Goal: Information Seeking & Learning: Learn about a topic

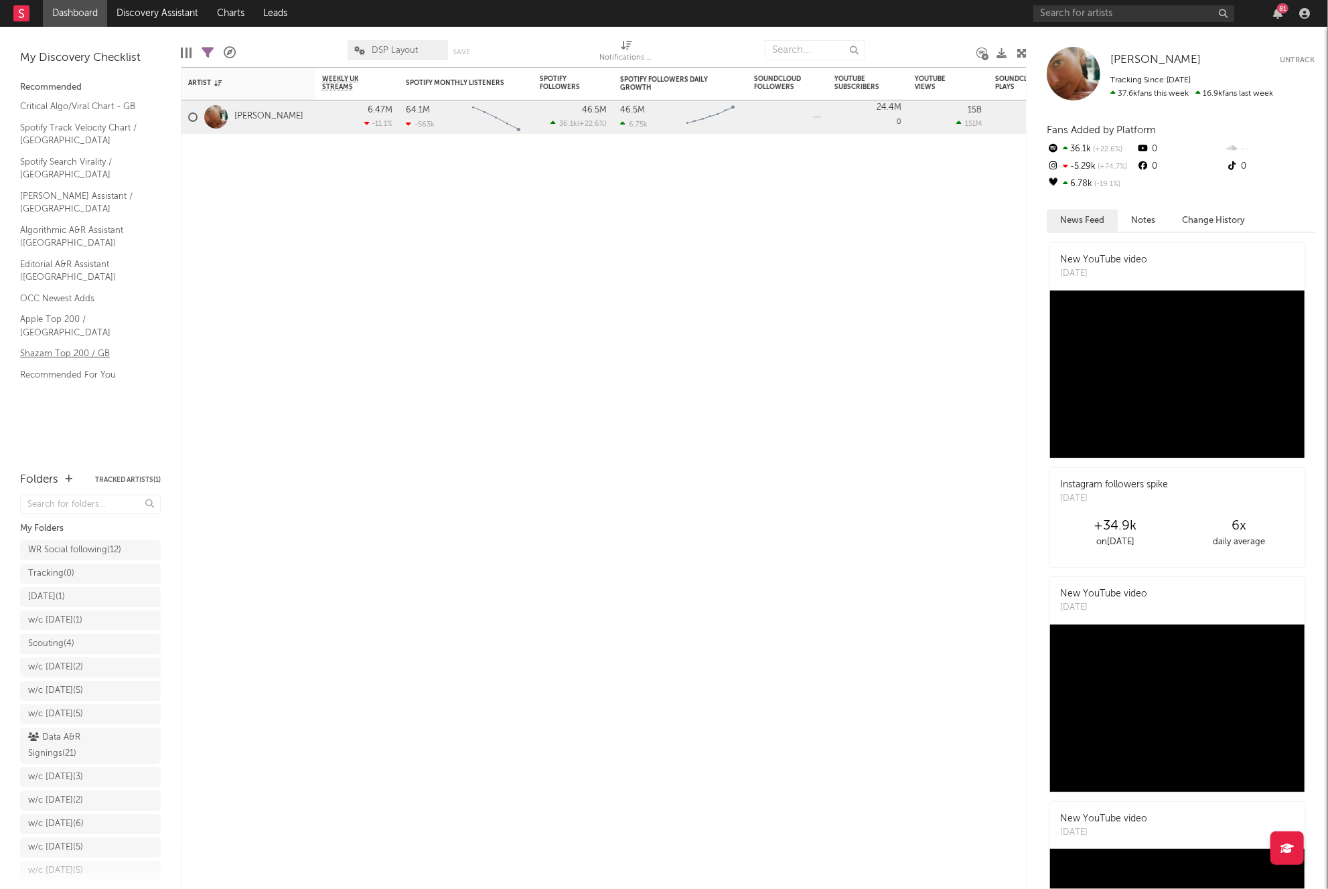
click at [89, 346] on link "Shazam Top 200 / GB" at bounding box center [83, 353] width 127 height 15
click at [1105, 13] on input "text" at bounding box center [1133, 13] width 201 height 17
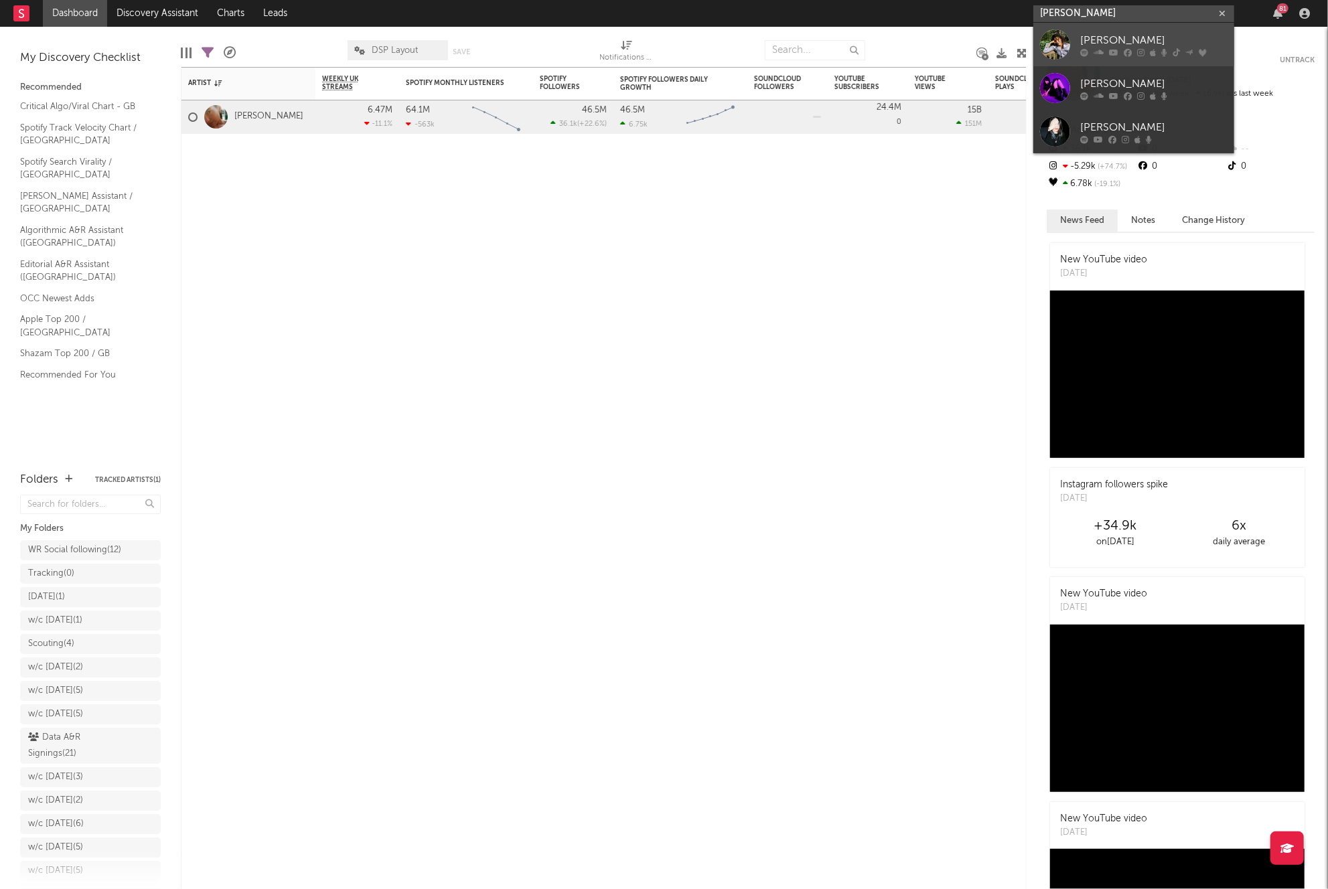
type input "[PERSON_NAME]"
click at [1092, 38] on div "[PERSON_NAME]" at bounding box center [1153, 40] width 147 height 16
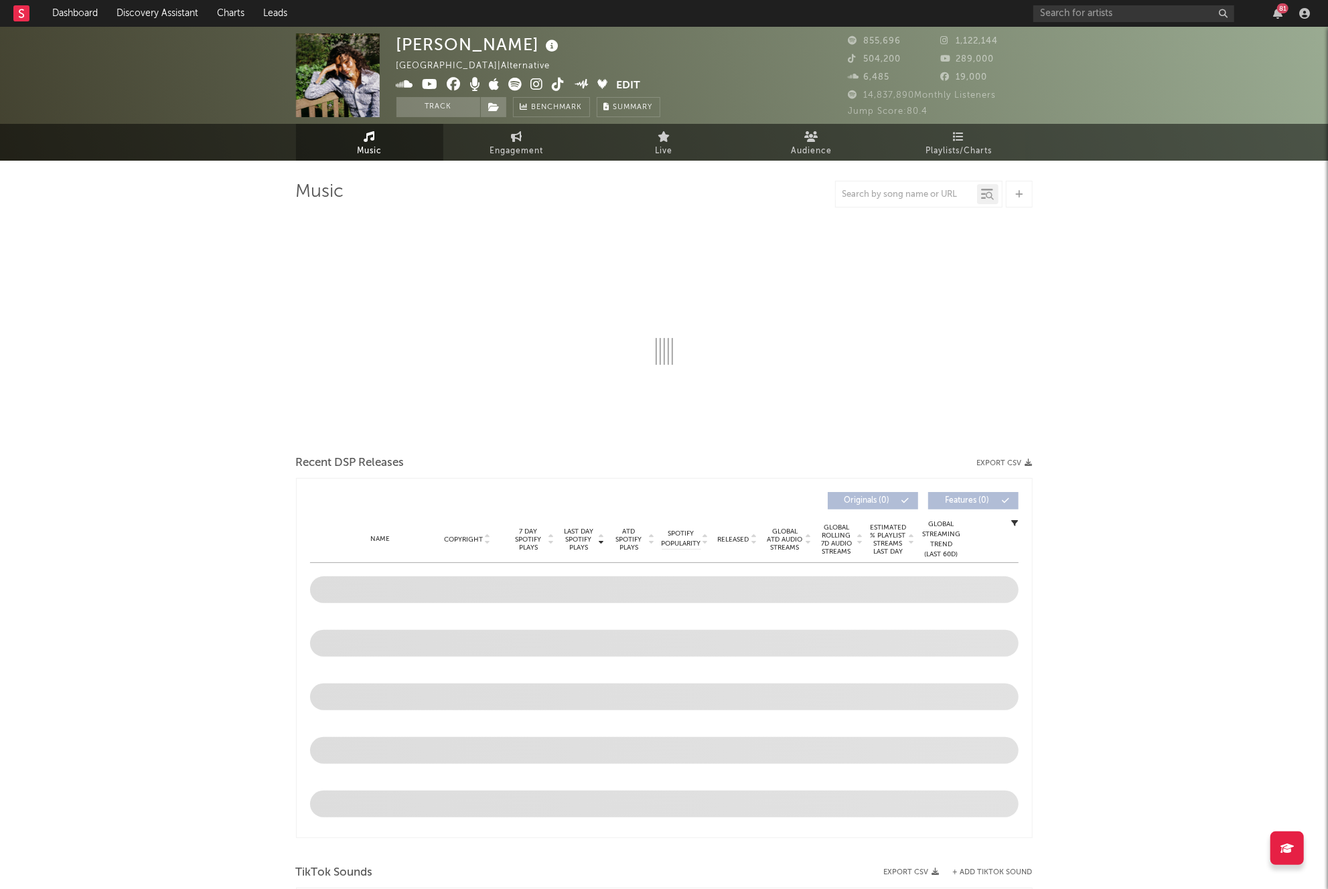
select select "6m"
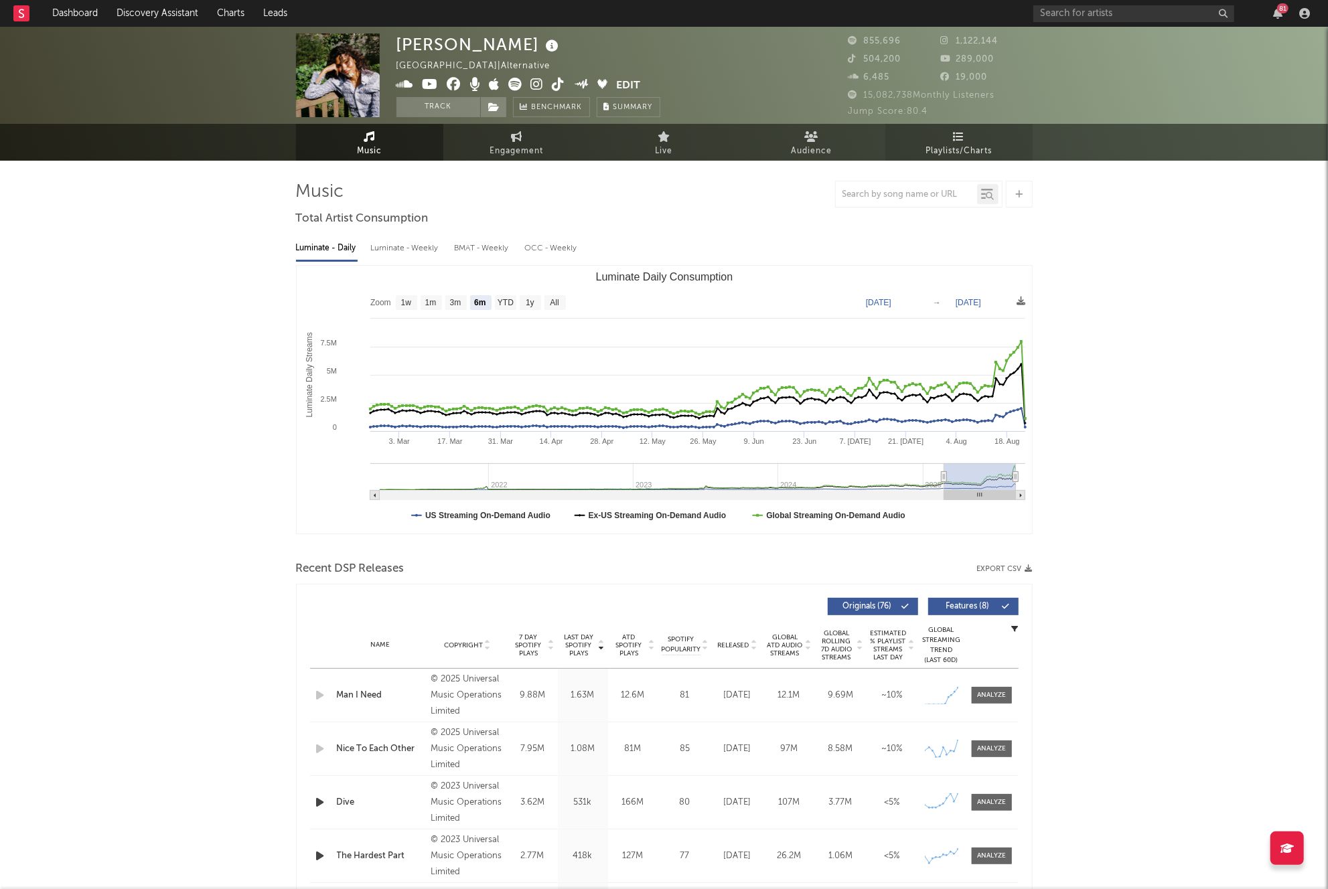
click at [981, 155] on span "Playlists/Charts" at bounding box center [958, 151] width 66 height 16
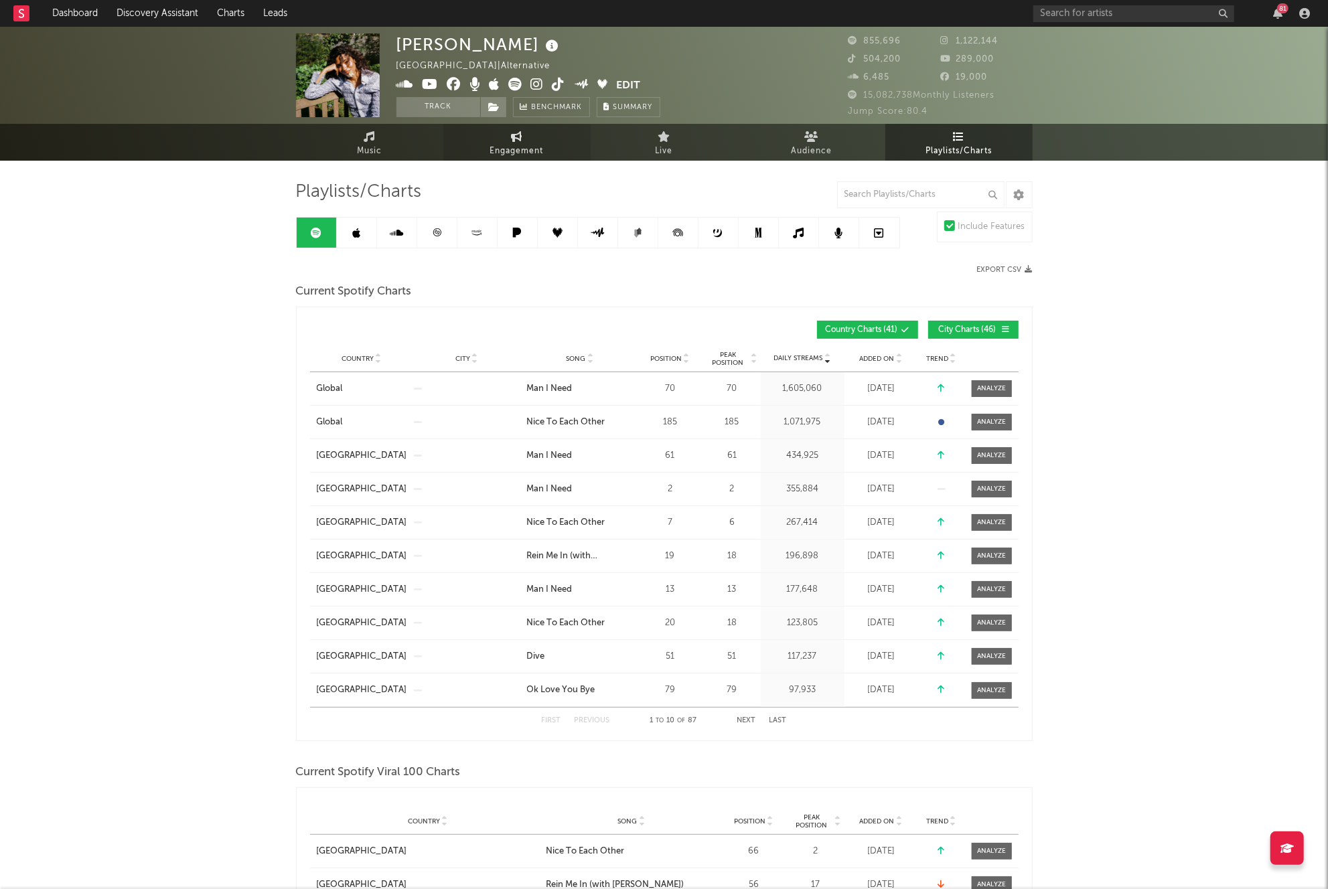
click at [535, 149] on span "Engagement" at bounding box center [517, 151] width 54 height 16
select select "1w"
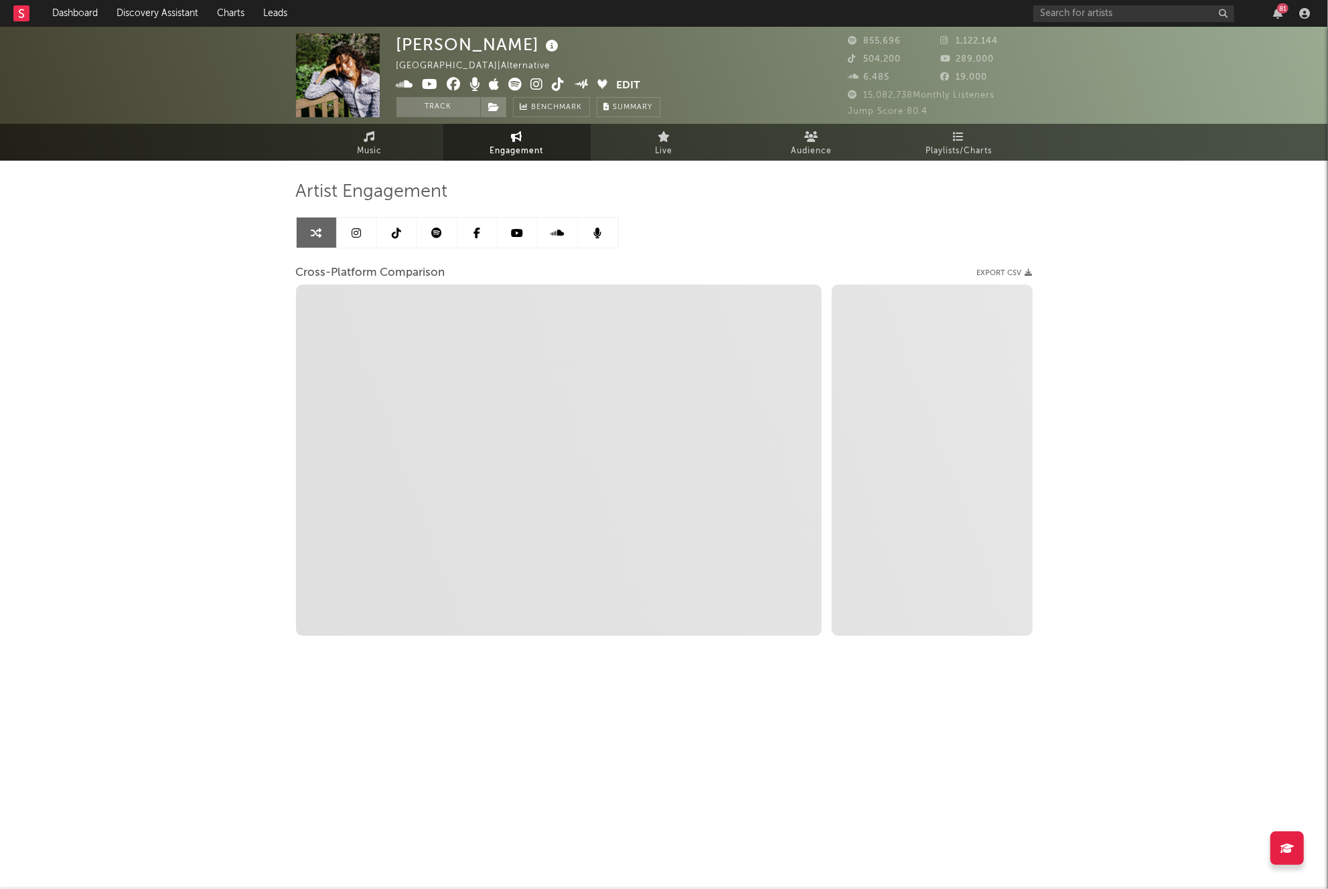
select select "1m"
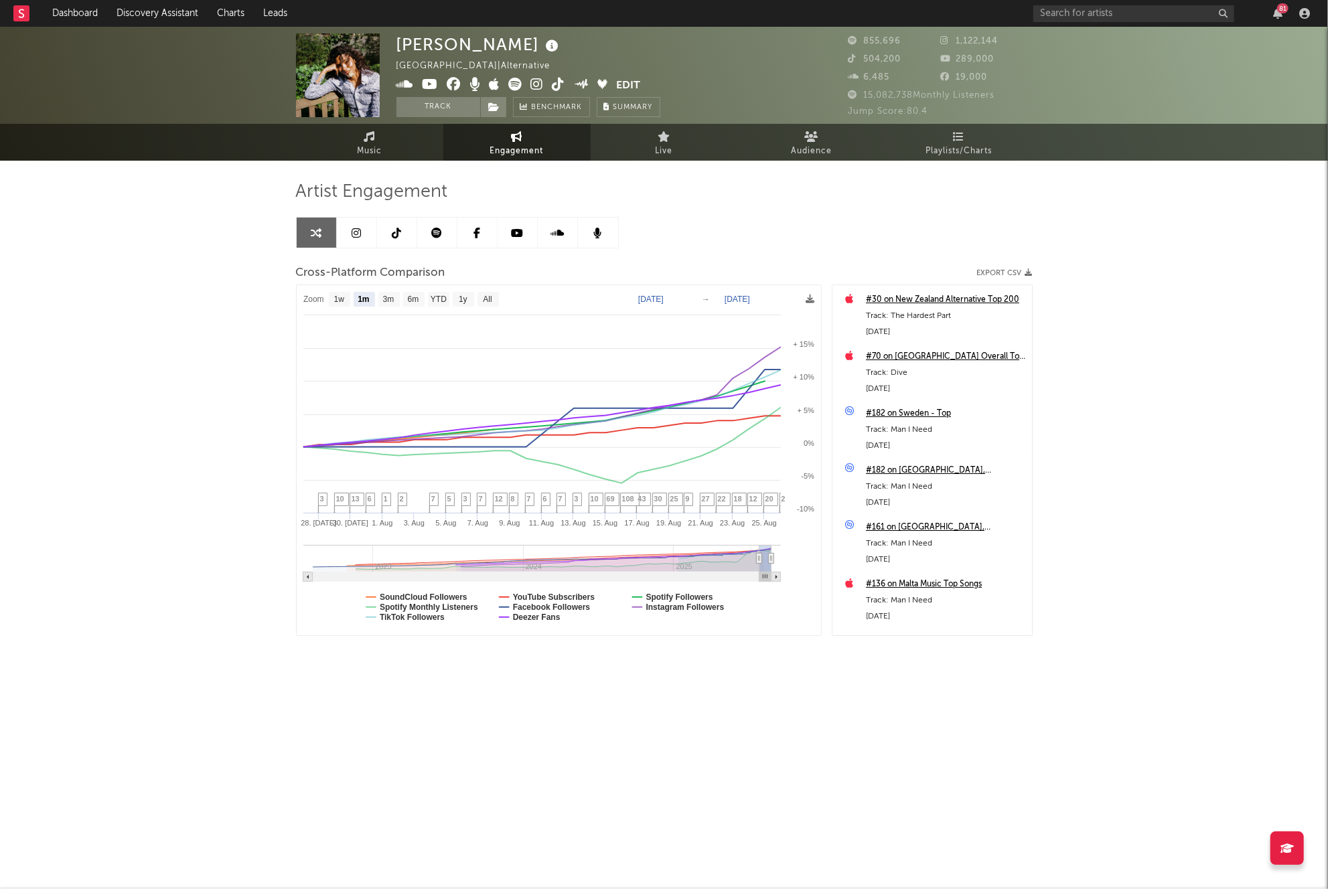
click at [660, 301] on text "[DATE]" at bounding box center [650, 299] width 25 height 9
click at [688, 297] on input "[DATE]" at bounding box center [658, 299] width 62 height 13
type input "[DATE]"
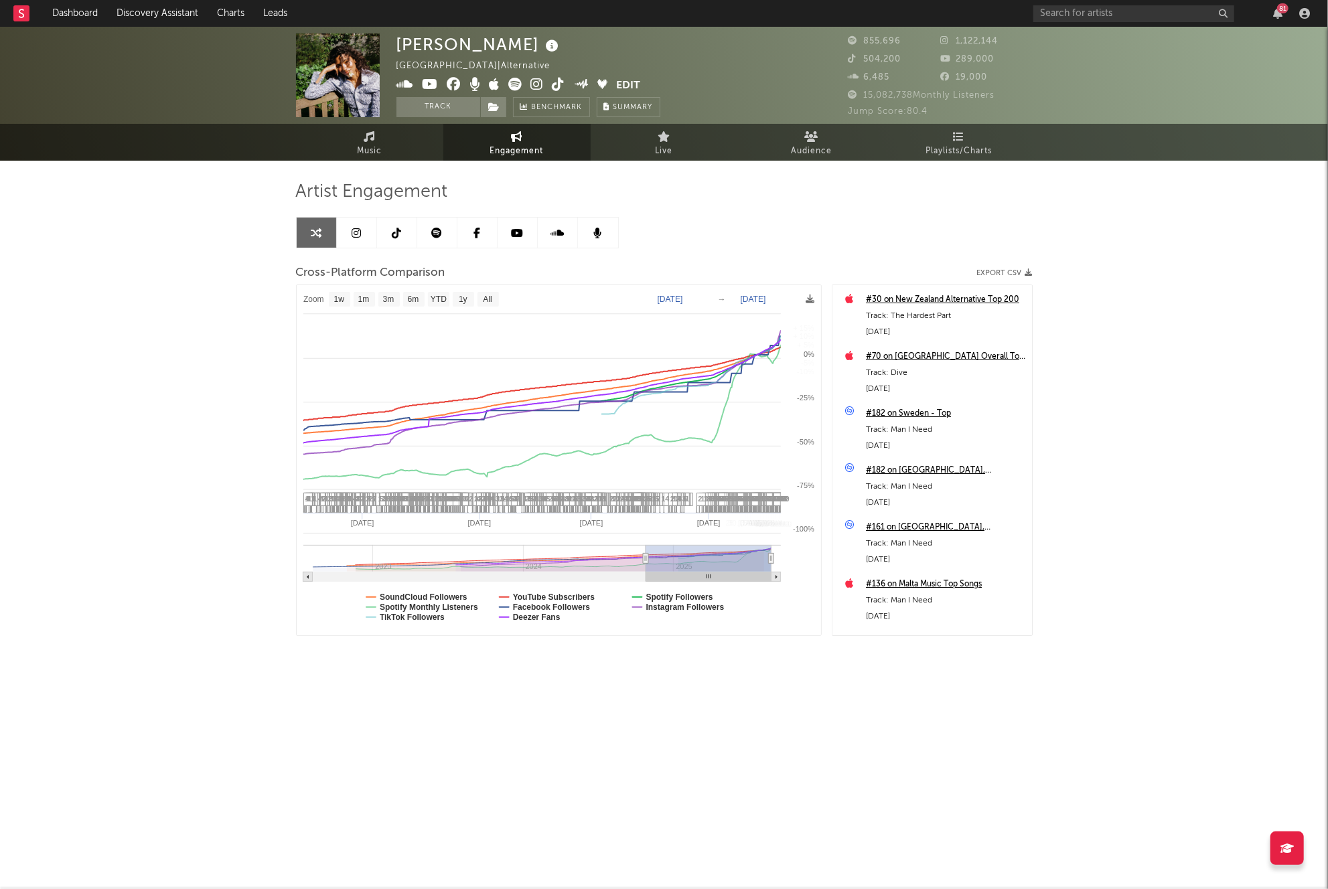
select select "1w"
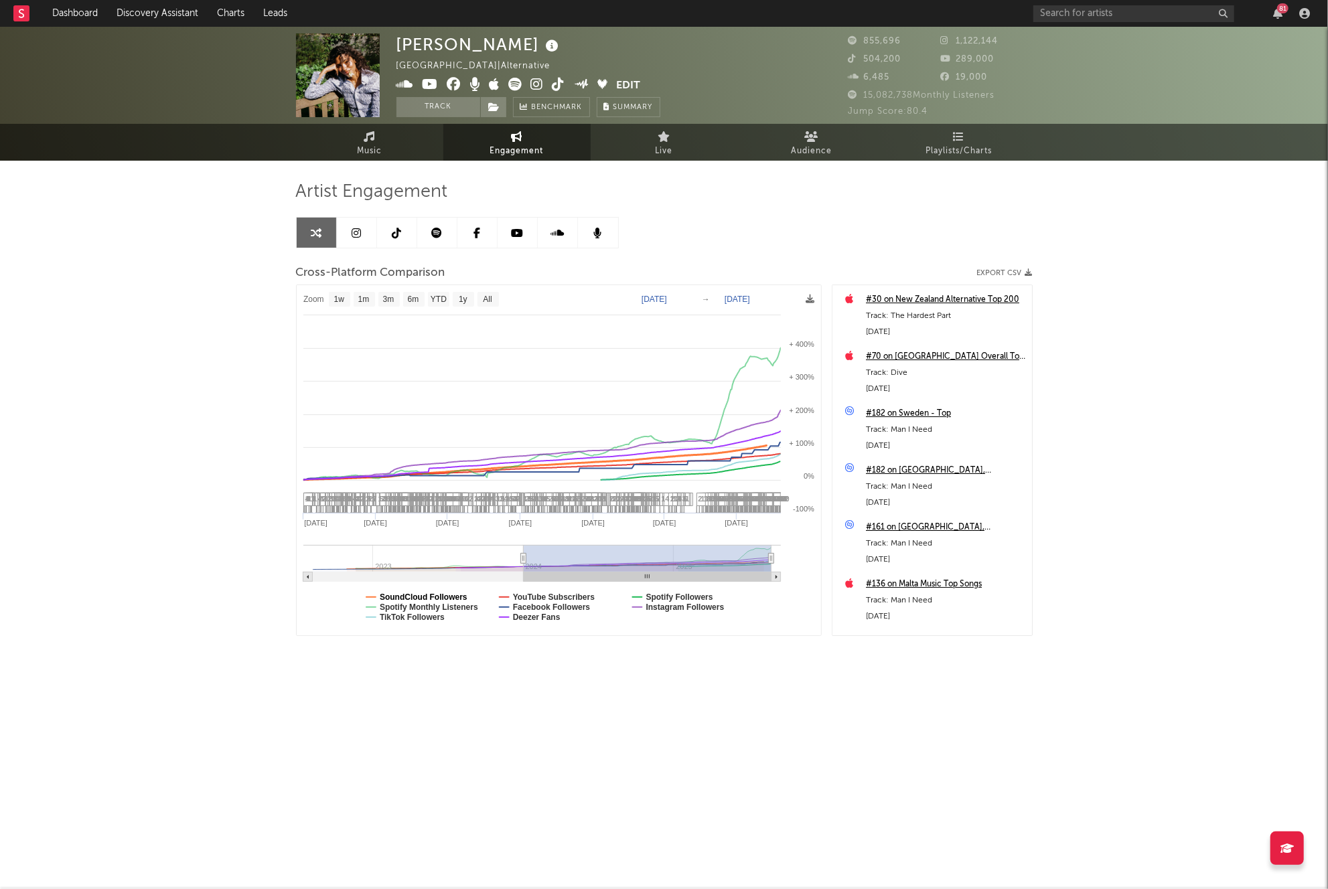
click at [417, 599] on text "SoundCloud Followers" at bounding box center [424, 597] width 88 height 9
select select "1w"
click at [424, 615] on text "TikTok Followers" at bounding box center [412, 617] width 65 height 9
select select "1w"
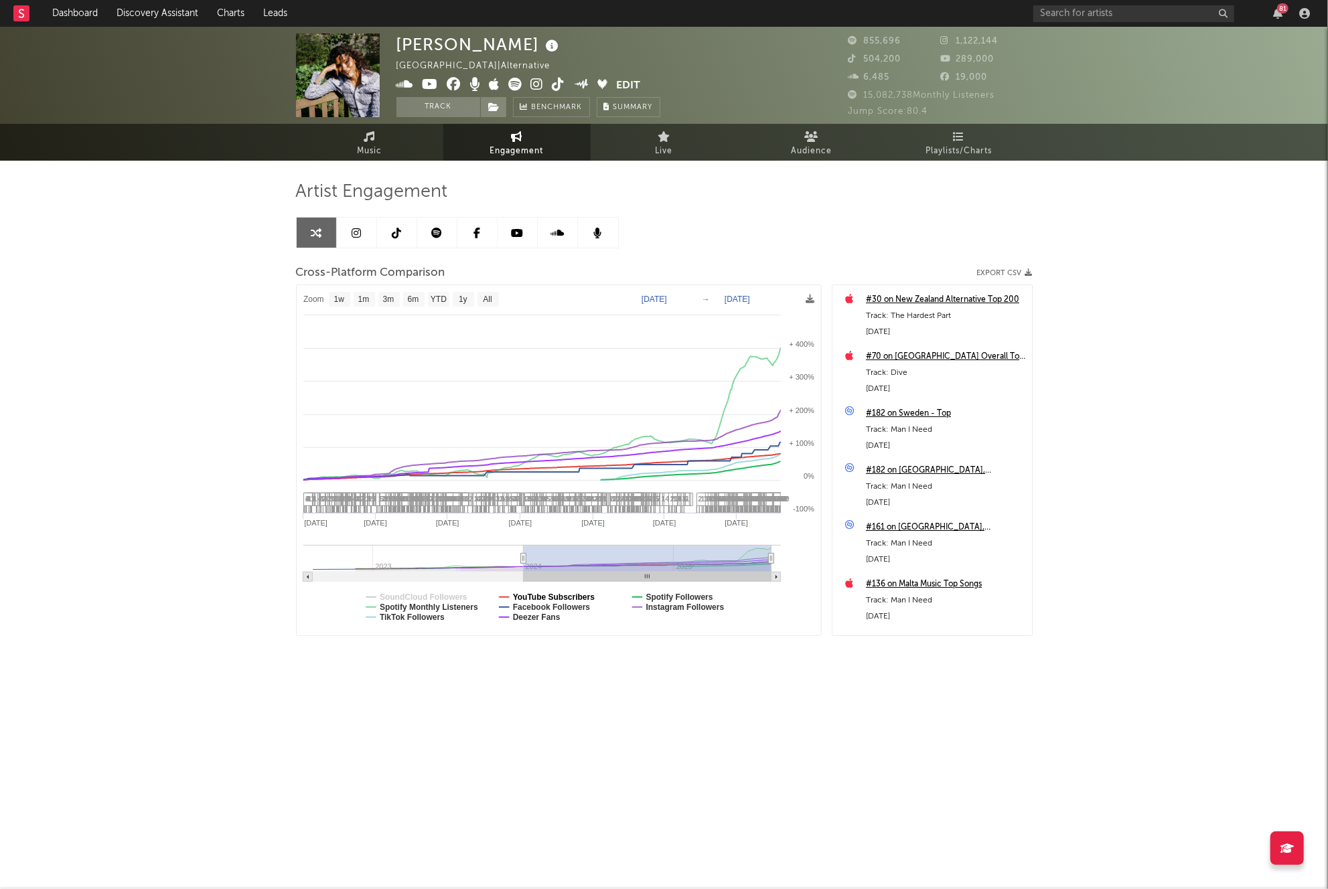
click at [551, 596] on text "YouTube Subscribers" at bounding box center [553, 597] width 82 height 9
select select "1w"
click at [553, 603] on text "Facebook Followers" at bounding box center [551, 607] width 78 height 9
select select "1w"
click at [713, 595] on text "Spotify Followers" at bounding box center [679, 597] width 67 height 9
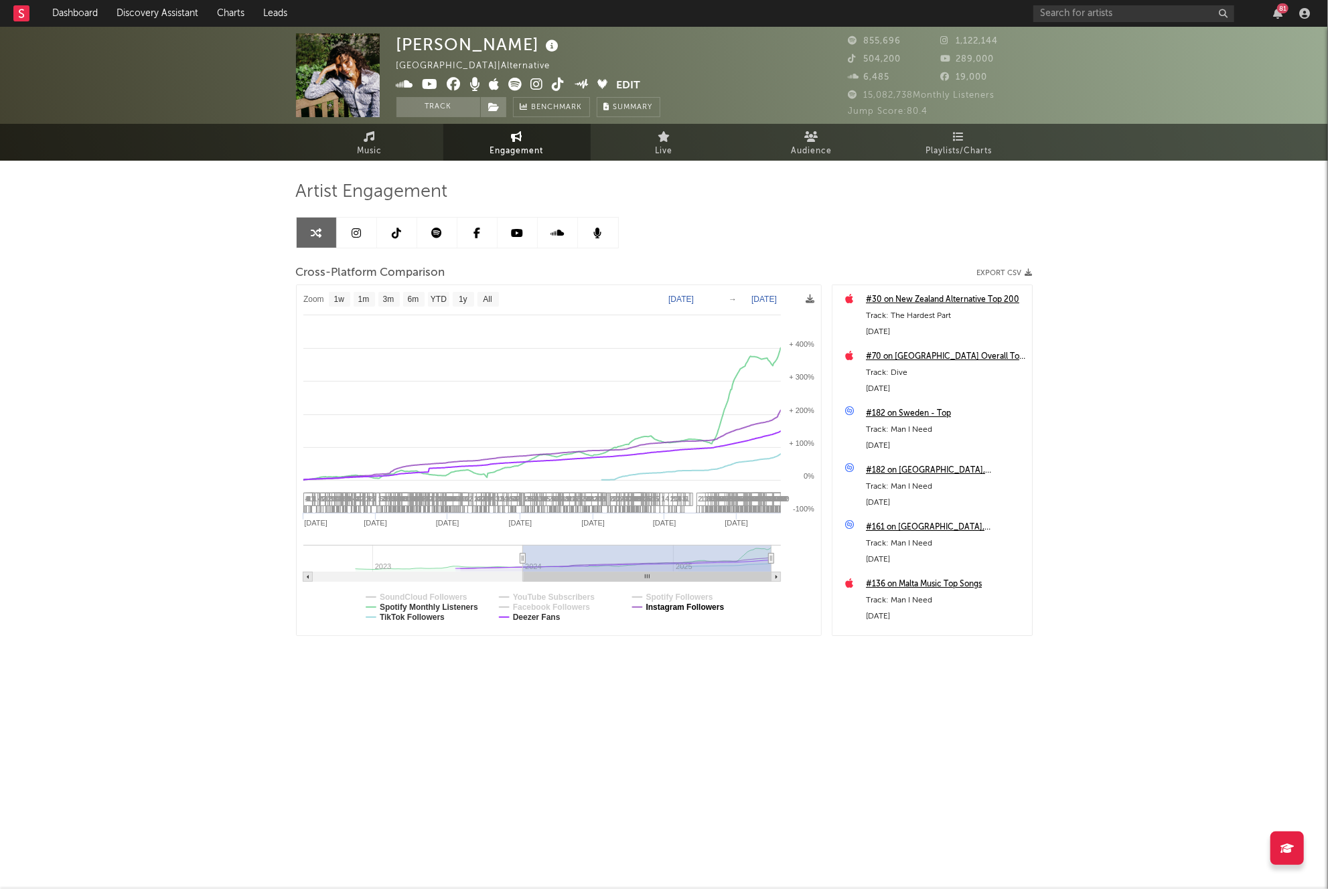
select select "1w"
click at [536, 617] on text "Deezer Fans" at bounding box center [536, 617] width 48 height 9
select select "1w"
click at [83, 17] on link "Dashboard" at bounding box center [75, 13] width 64 height 27
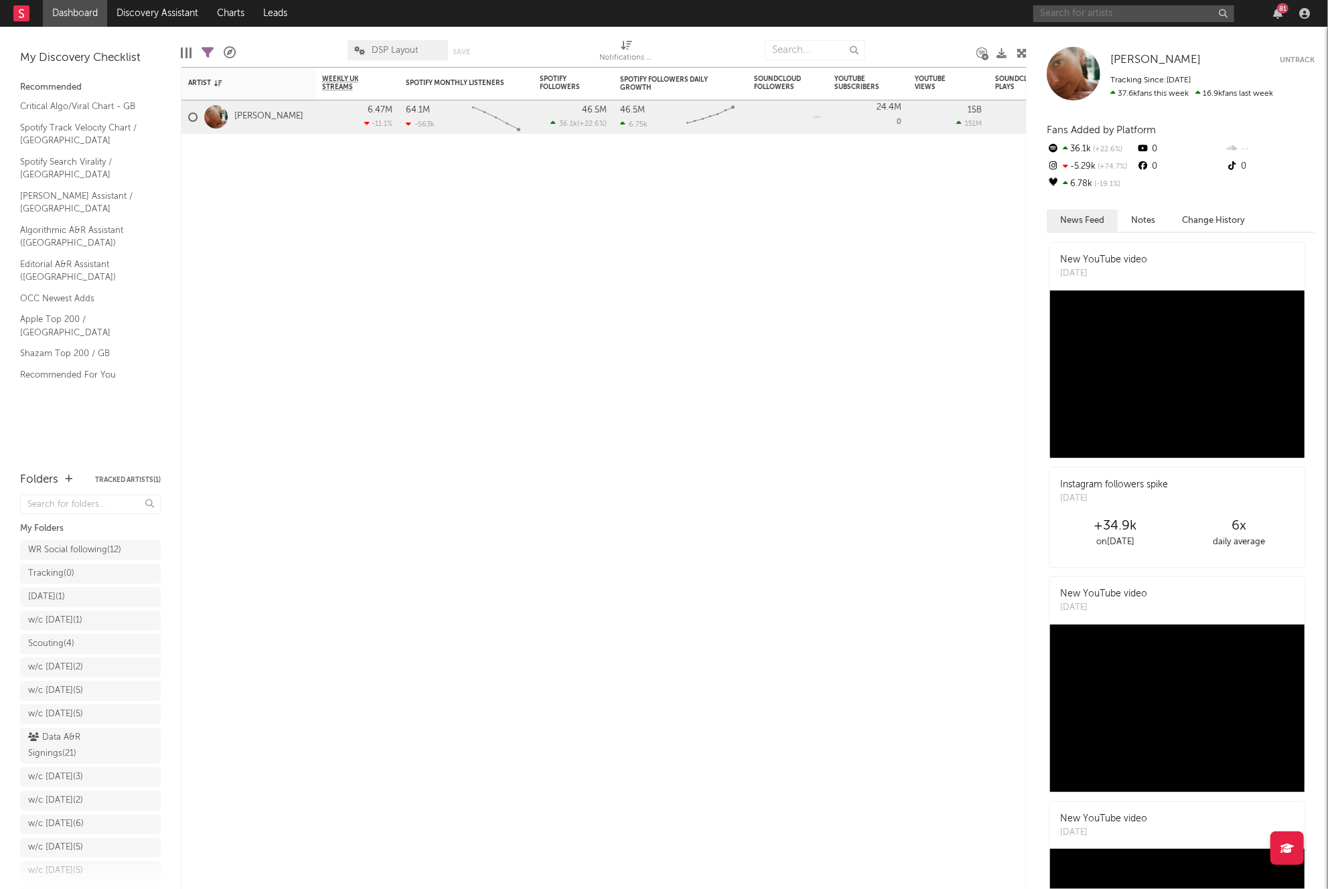
click at [1106, 17] on input "text" at bounding box center [1133, 13] width 201 height 17
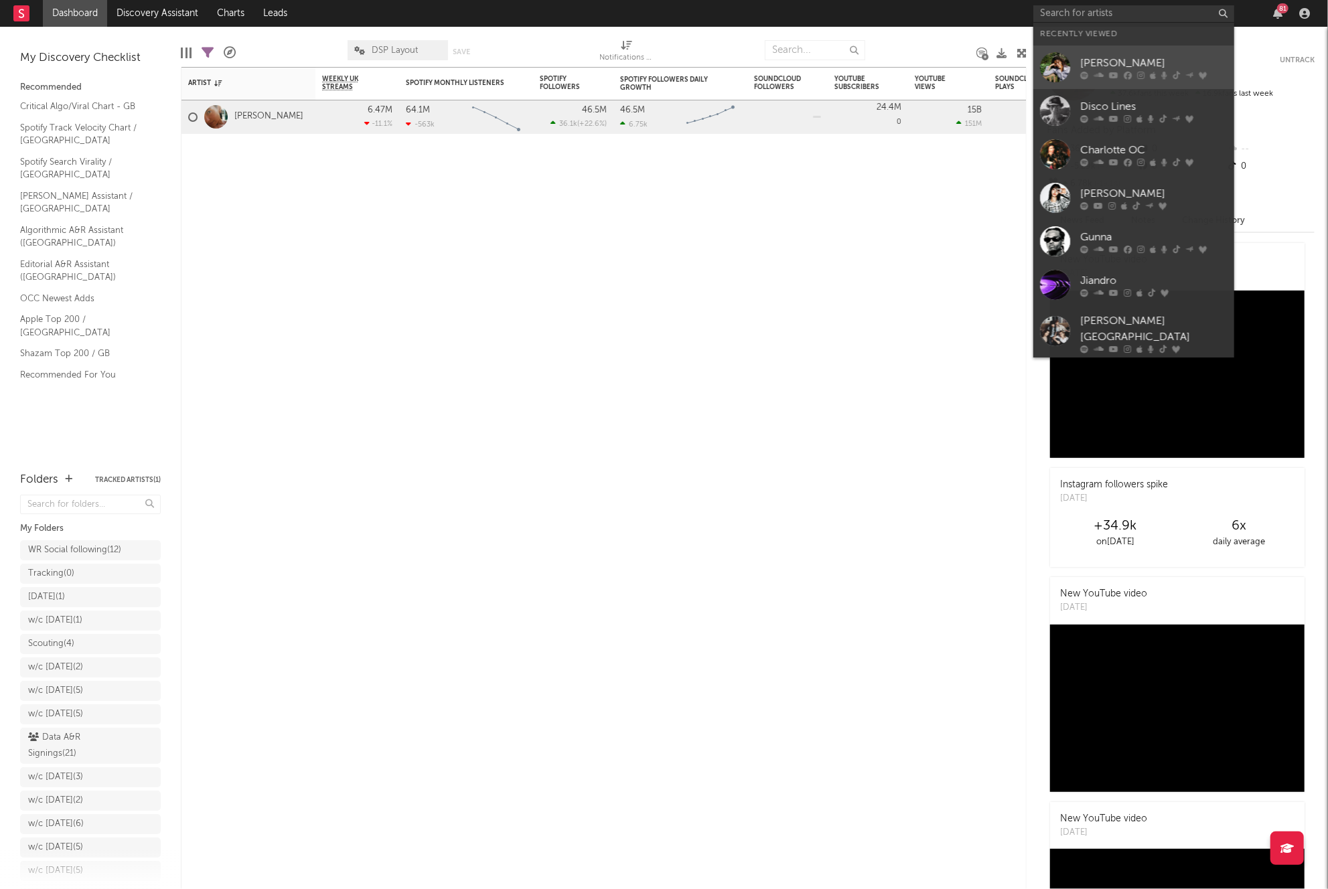
click at [1097, 62] on div "[PERSON_NAME]" at bounding box center [1153, 63] width 147 height 16
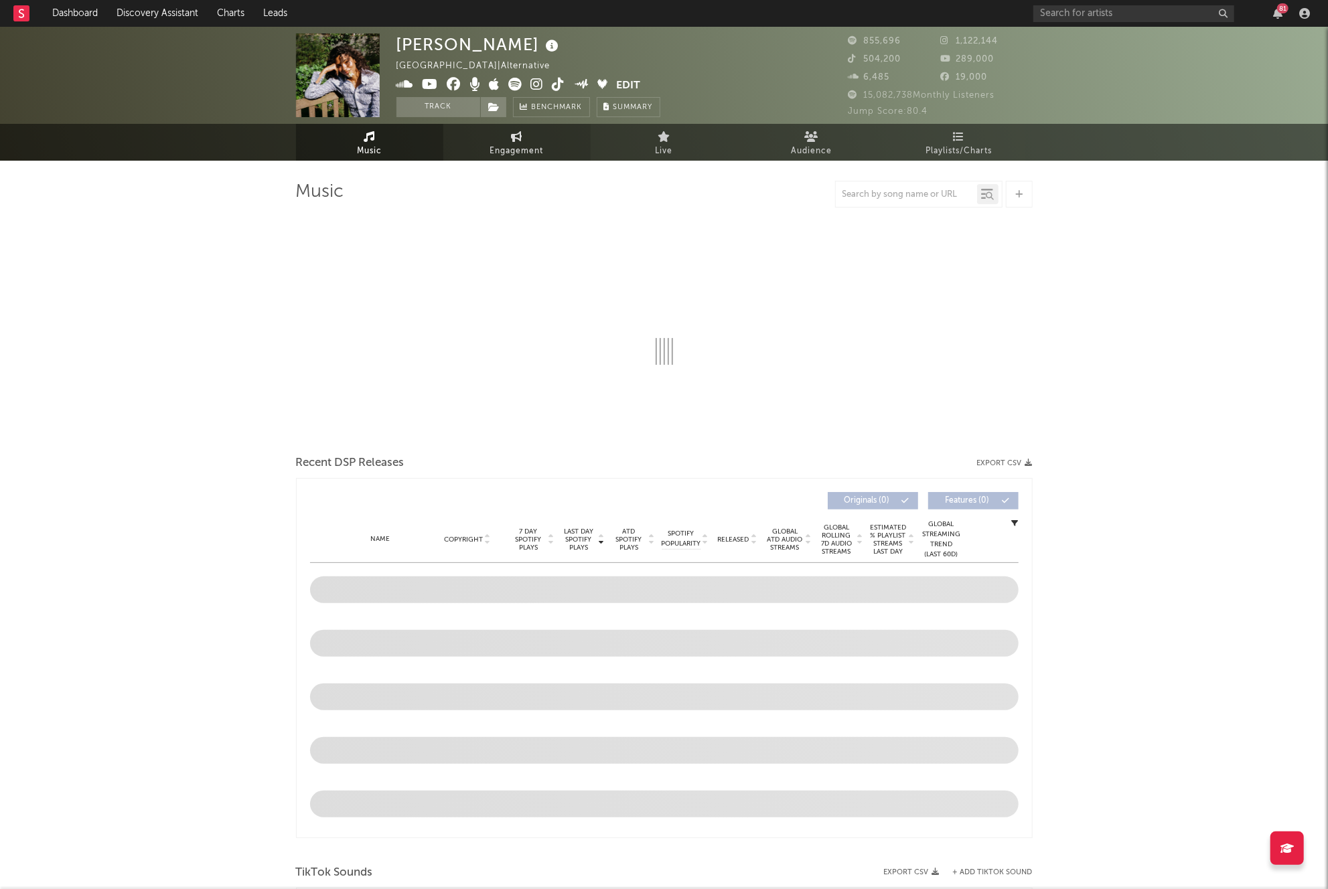
click at [512, 147] on span "Engagement" at bounding box center [517, 151] width 54 height 16
select select "1w"
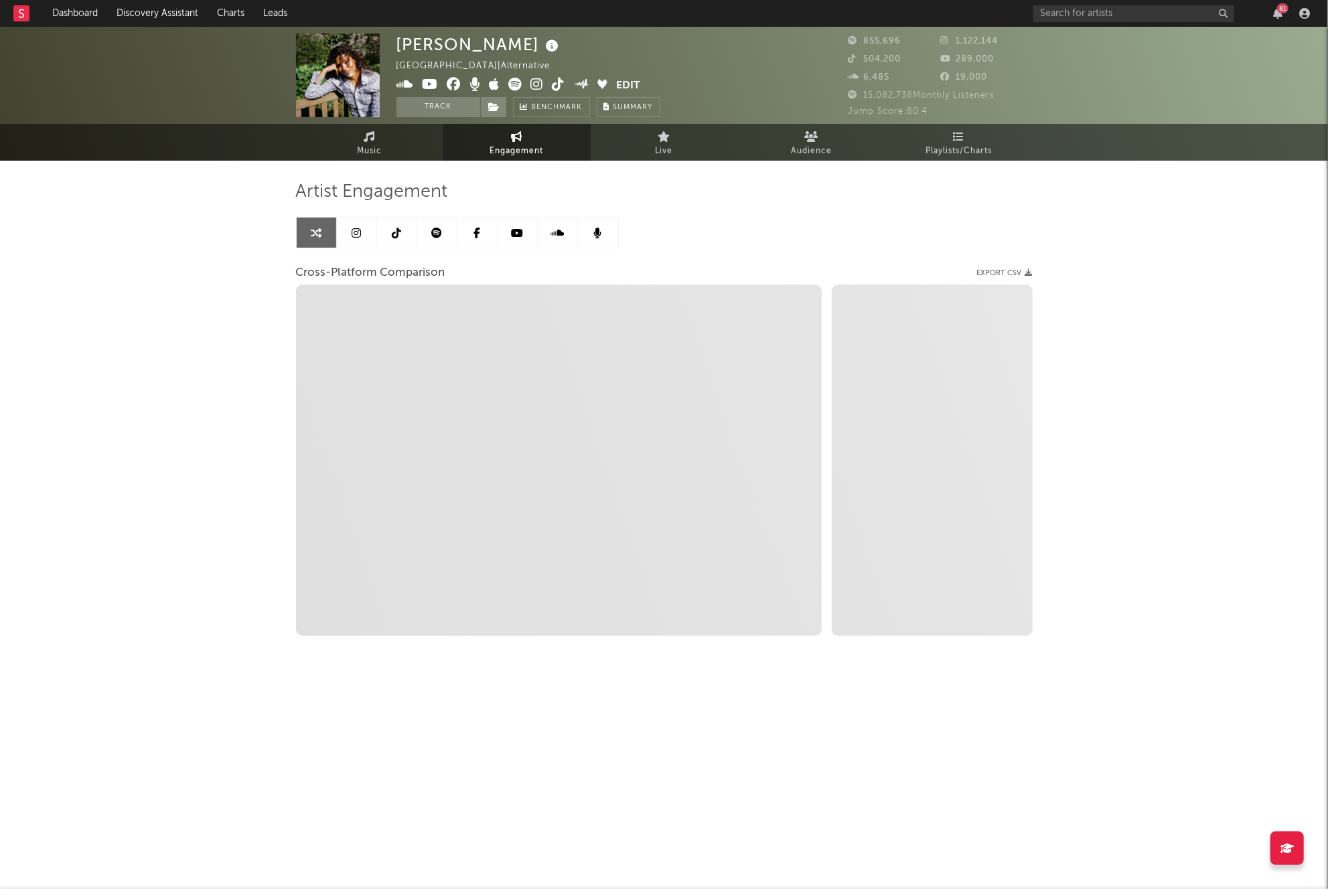
select select "1m"
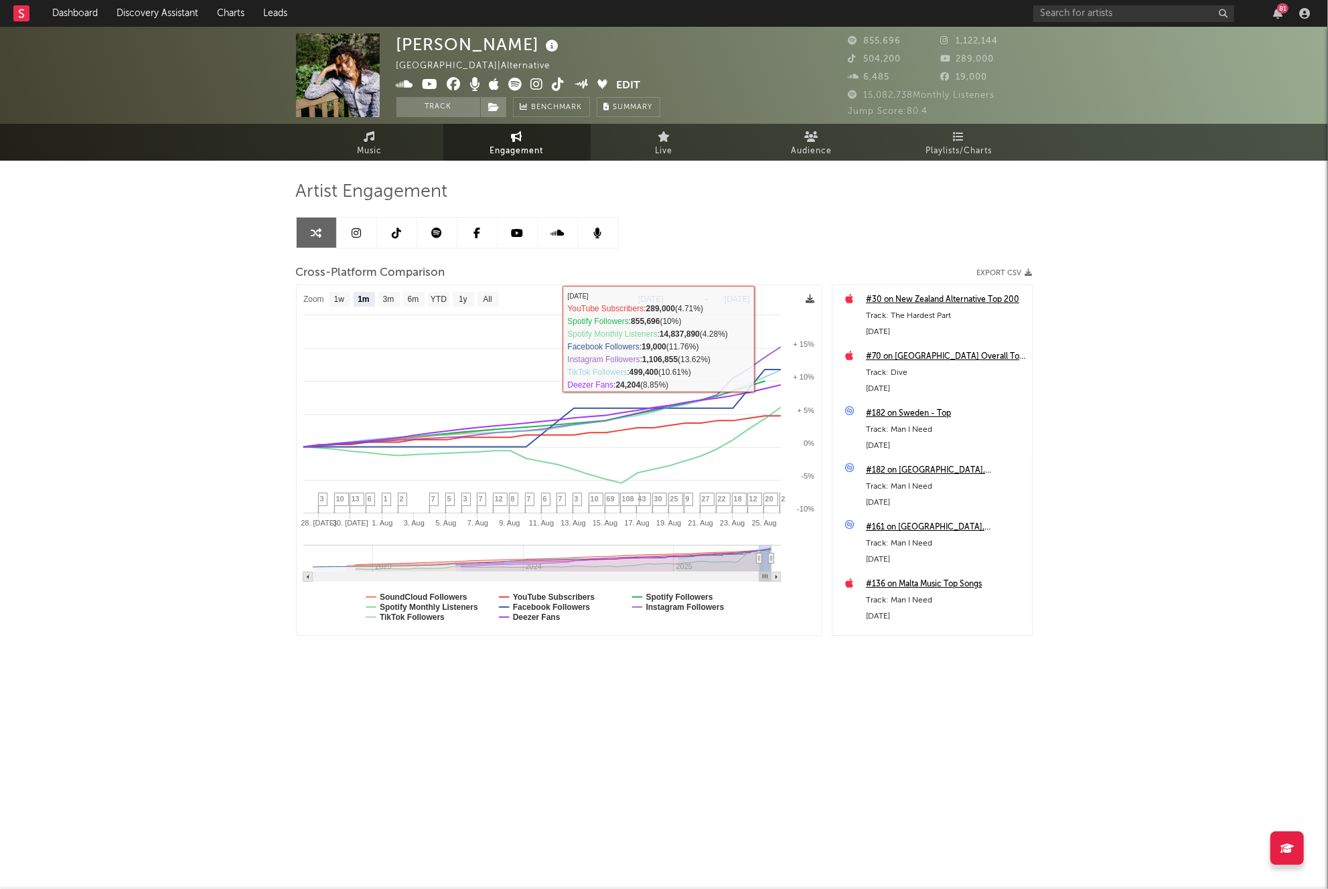
click at [810, 299] on icon at bounding box center [810, 299] width 9 height 9
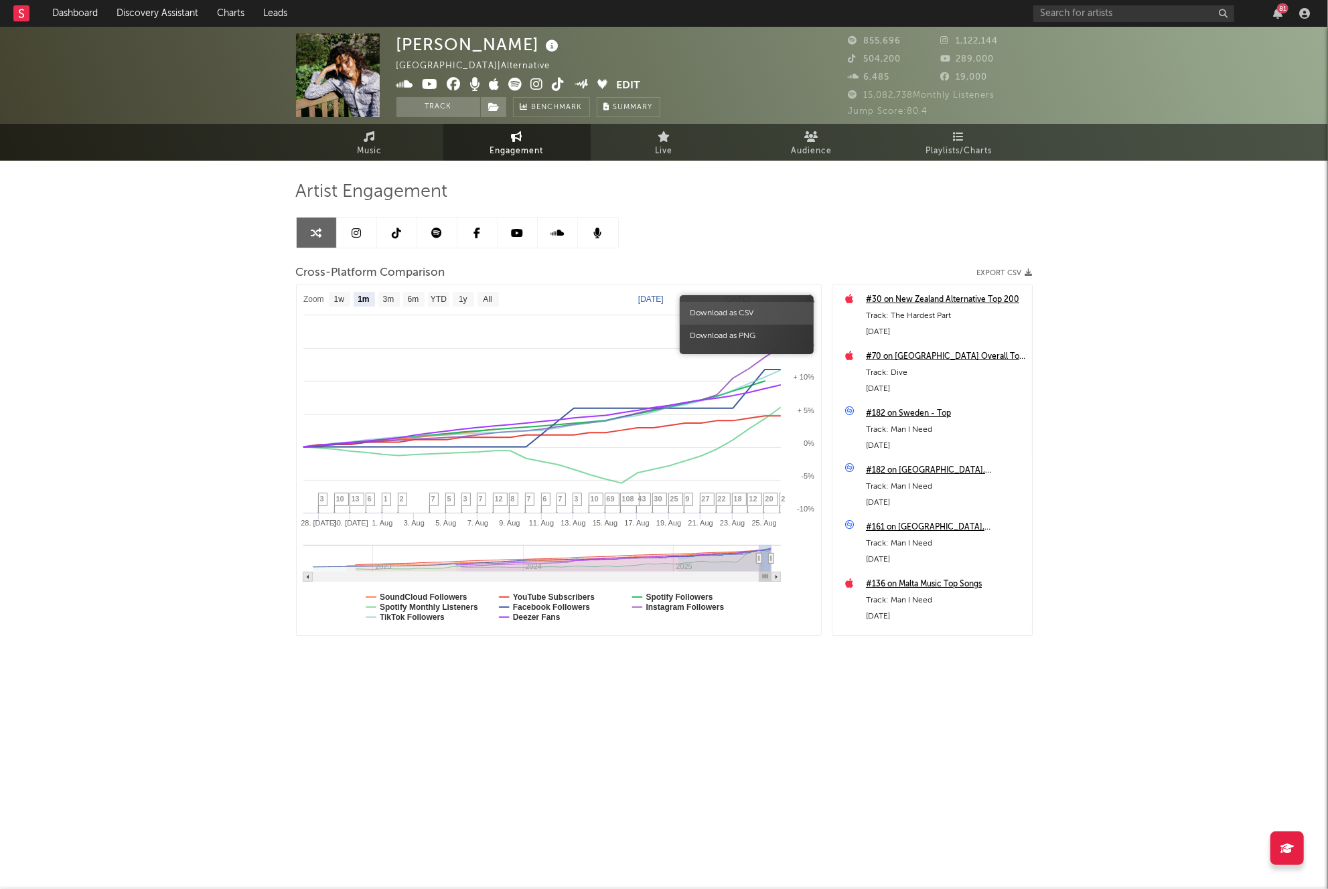
click at [786, 309] on span "Download as CSV" at bounding box center [747, 313] width 134 height 23
drag, startPoint x: 1258, startPoint y: 413, endPoint x: 1115, endPoint y: 388, distance: 144.9
click at [1255, 413] on div "[PERSON_NAME] [GEOGRAPHIC_DATA] | Alternative Edit Track Benchmark Summary 855,…" at bounding box center [664, 378] width 1328 height 703
click at [1029, 269] on icon "button" at bounding box center [1028, 272] width 7 height 7
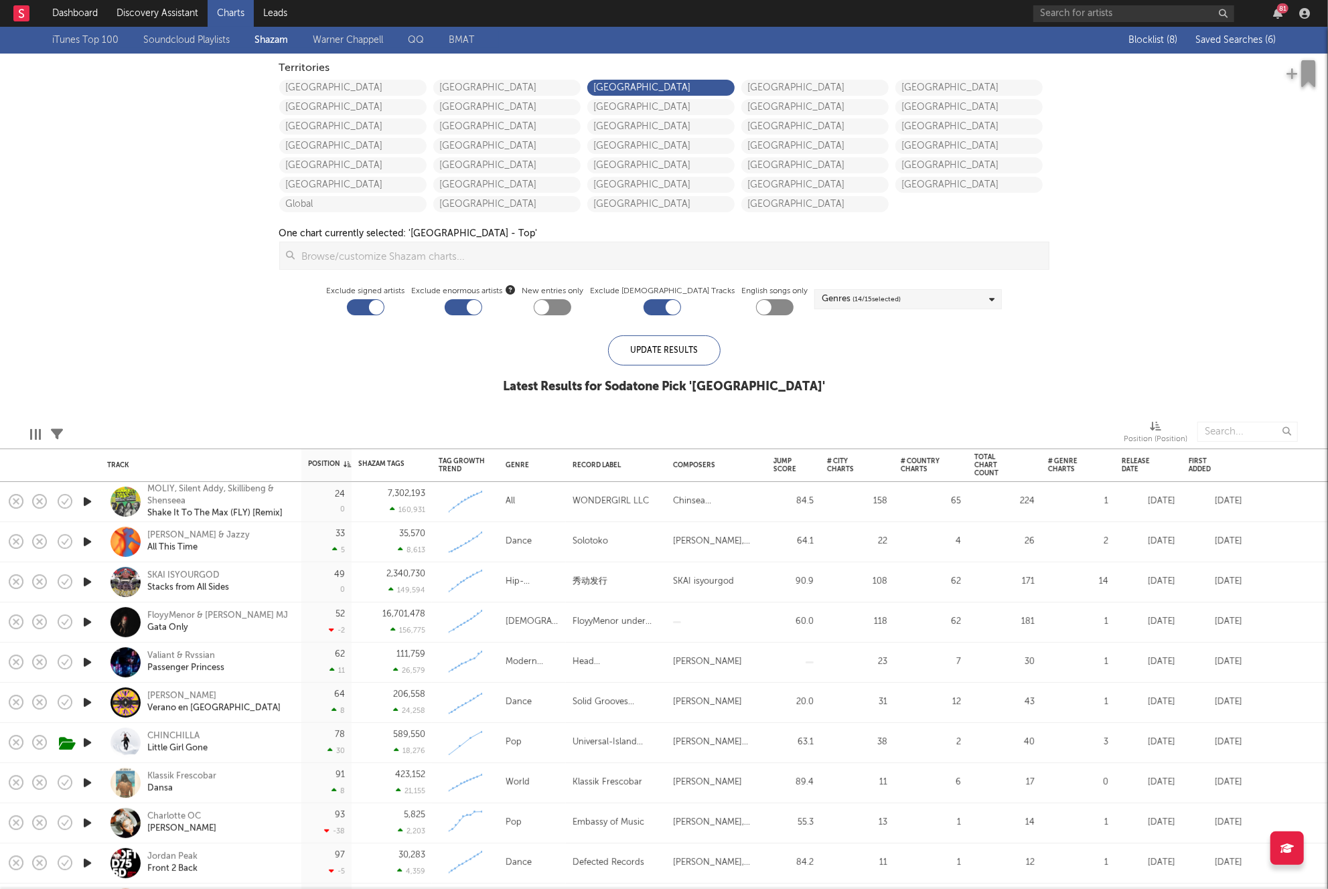
click at [1230, 42] on span "Saved Searches ( 6 )" at bounding box center [1235, 39] width 80 height 9
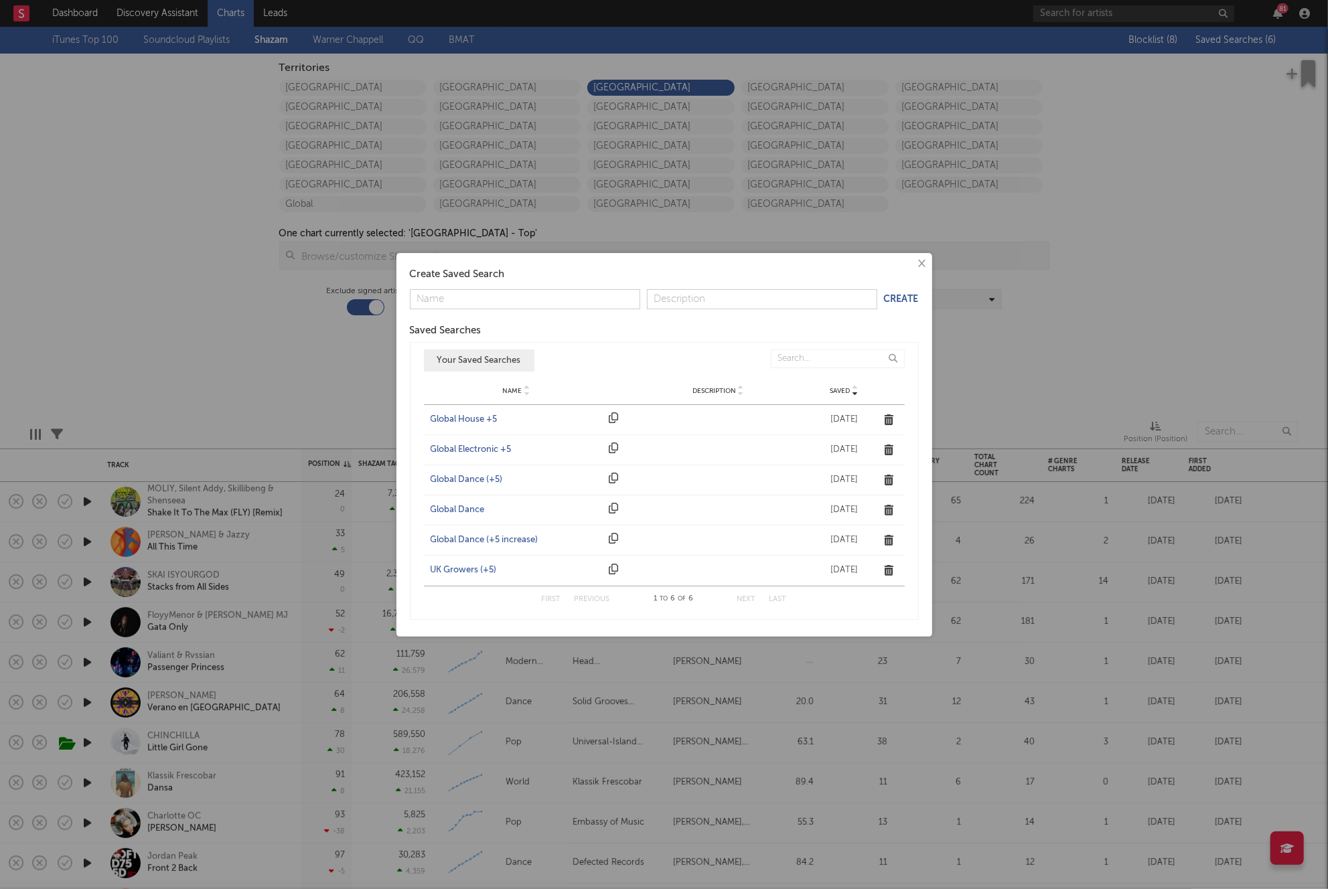
click at [461, 573] on div "UK Growers (+5)" at bounding box center [517, 570] width 172 height 13
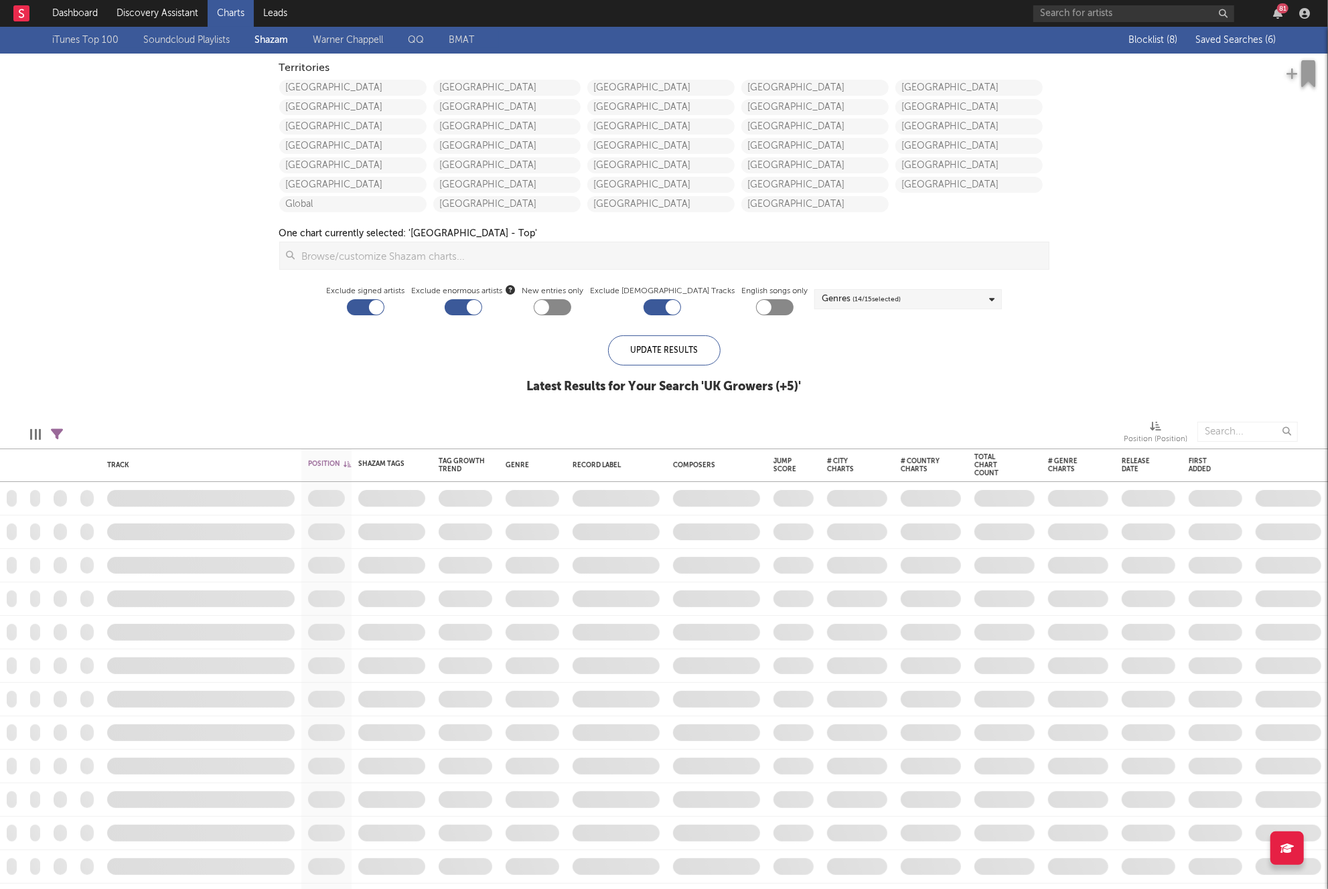
click at [170, 304] on div "iTunes Top 100 Soundcloud Playlists Shazam Warner Chappell QQ BMAT Blocklist ( …" at bounding box center [664, 218] width 1328 height 382
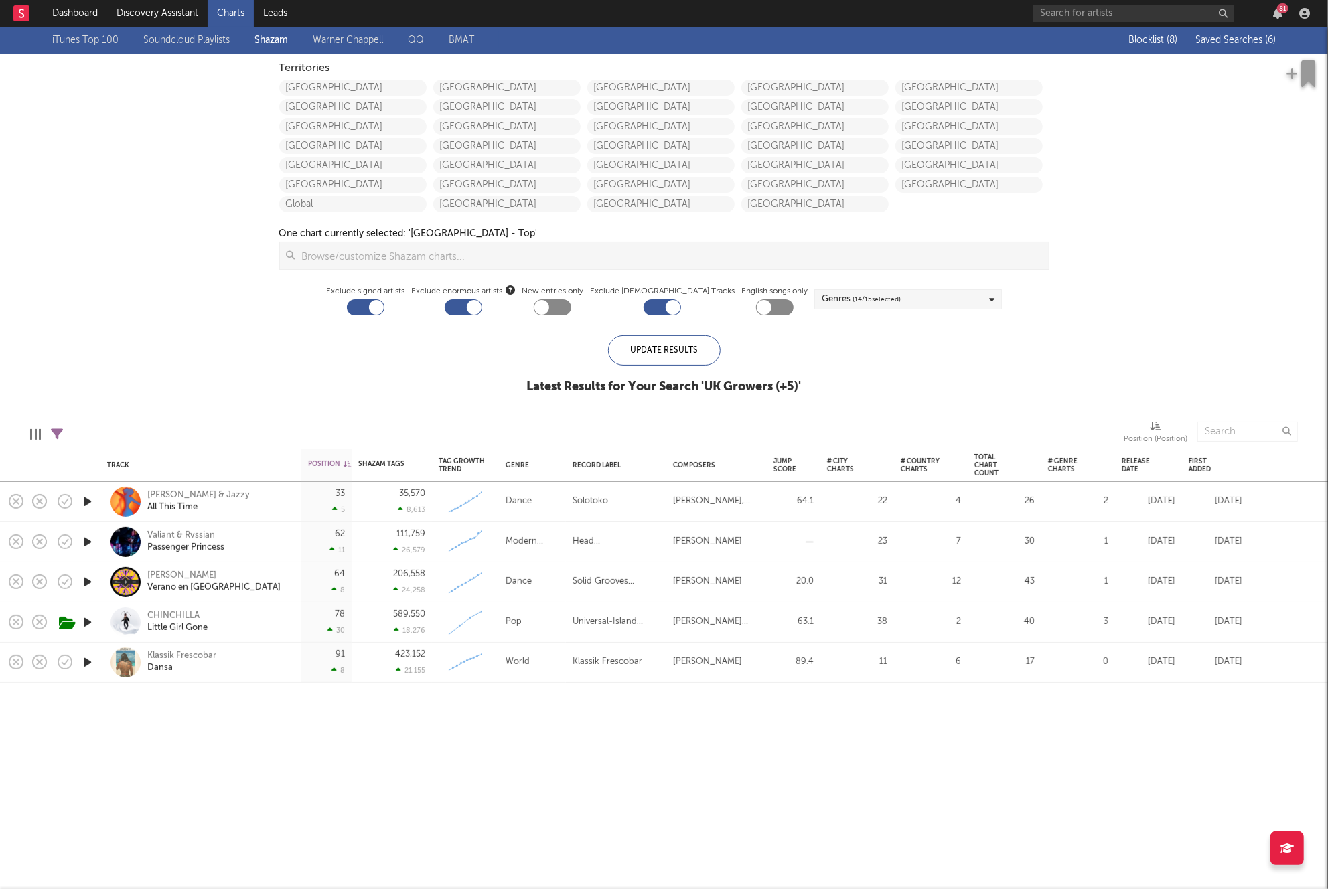
click at [1248, 40] on span "Saved Searches ( 6 )" at bounding box center [1235, 39] width 80 height 9
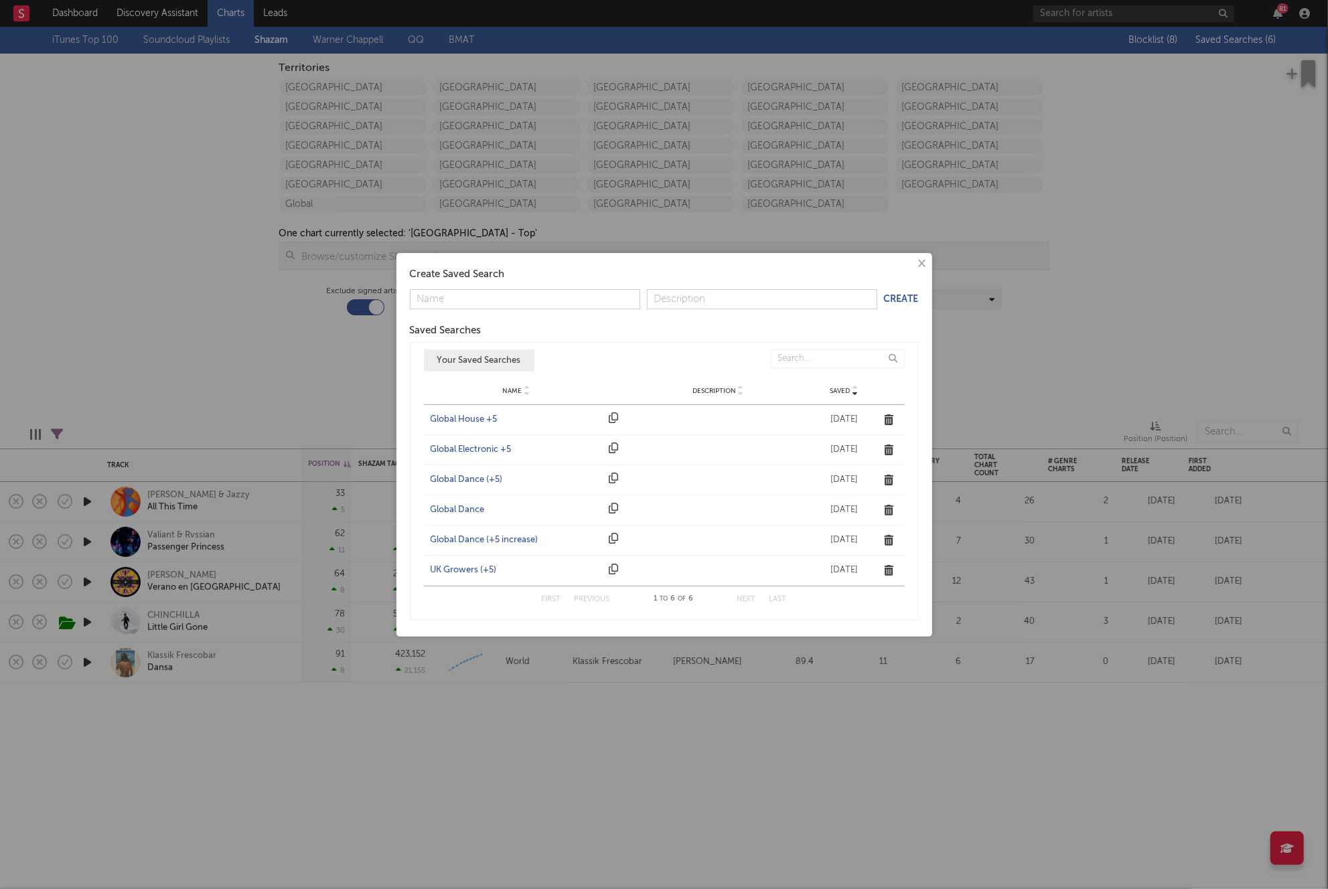
drag, startPoint x: 498, startPoint y: 478, endPoint x: 488, endPoint y: 479, distance: 9.4
click at [498, 478] on div "Global Dance (+5)" at bounding box center [517, 479] width 172 height 13
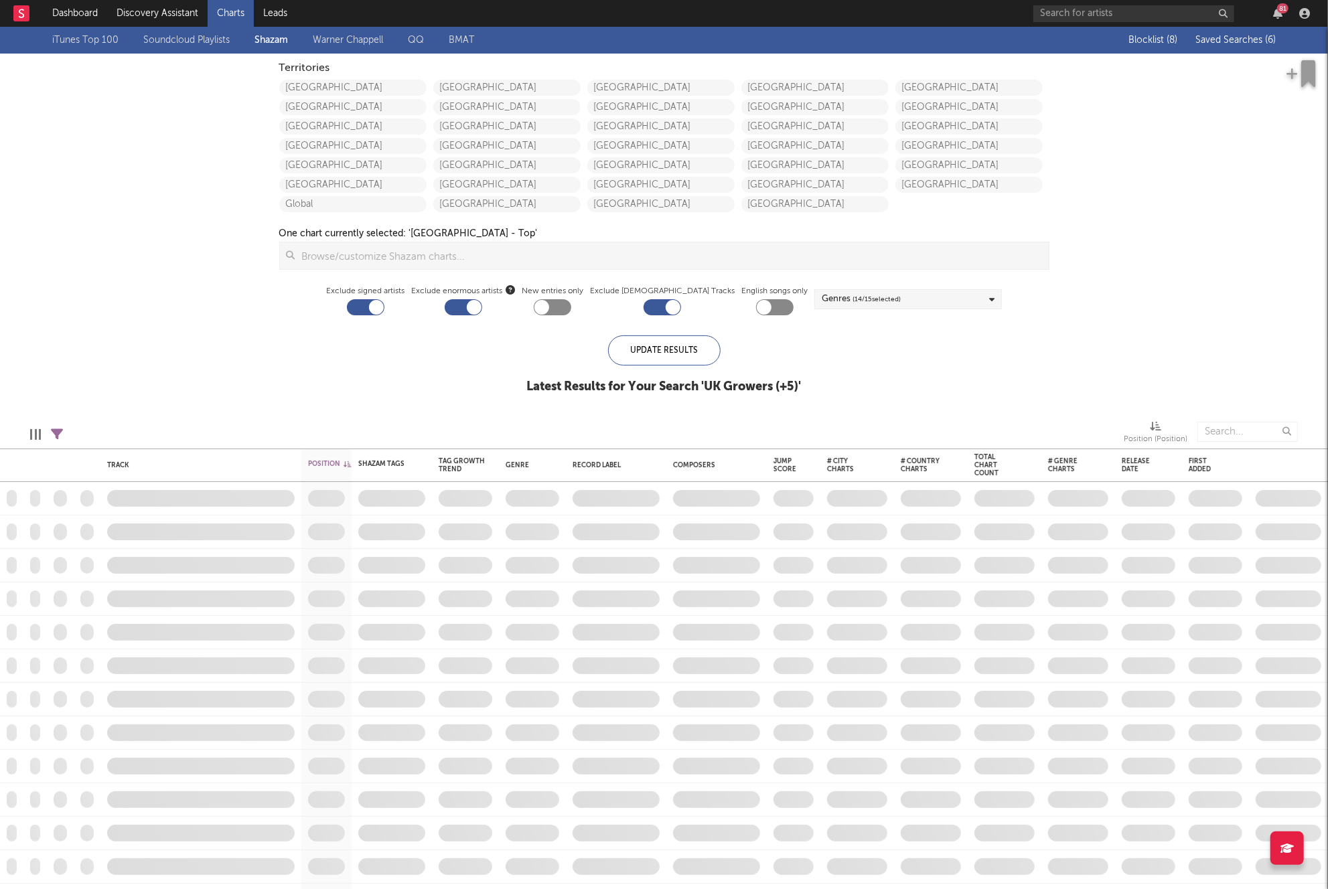
checkbox input "true"
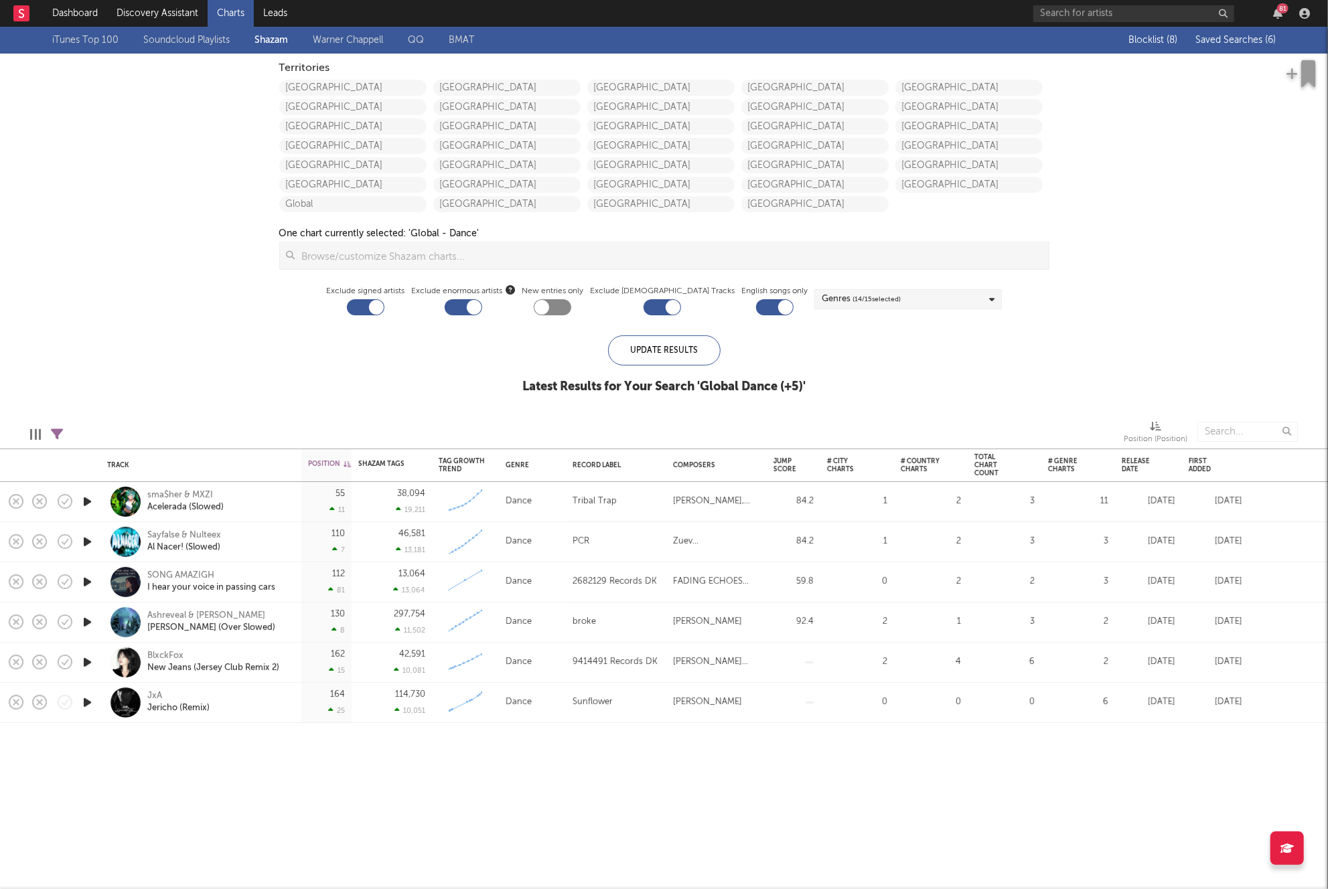
click at [1258, 46] on div "Blocklist ( 8 ) Saved Searches ( 6 )" at bounding box center [1191, 40] width 167 height 27
click at [1256, 44] on span "Saved Searches ( 6 )" at bounding box center [1235, 39] width 80 height 9
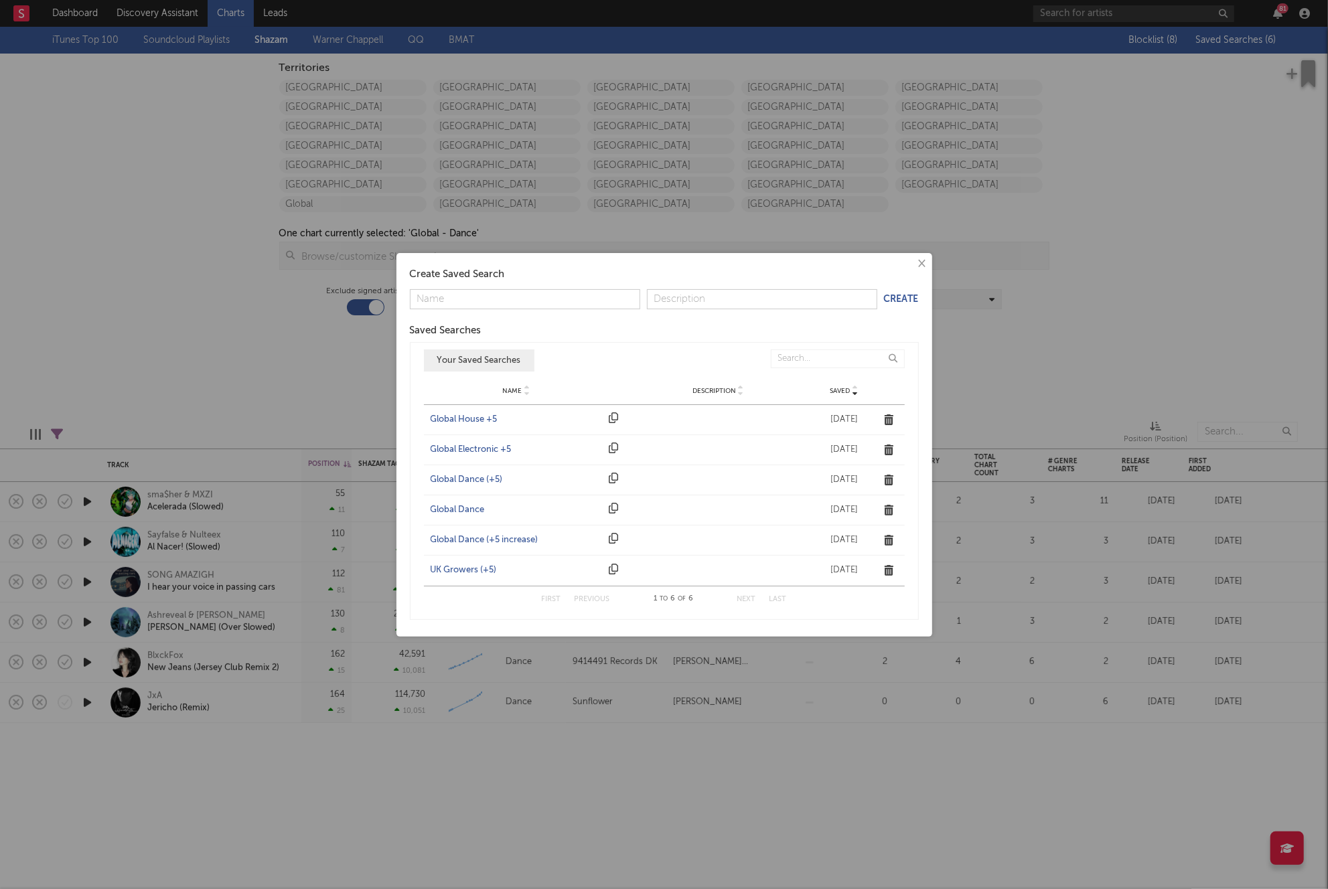
click at [489, 451] on div "Global Electronic +5" at bounding box center [517, 449] width 172 height 13
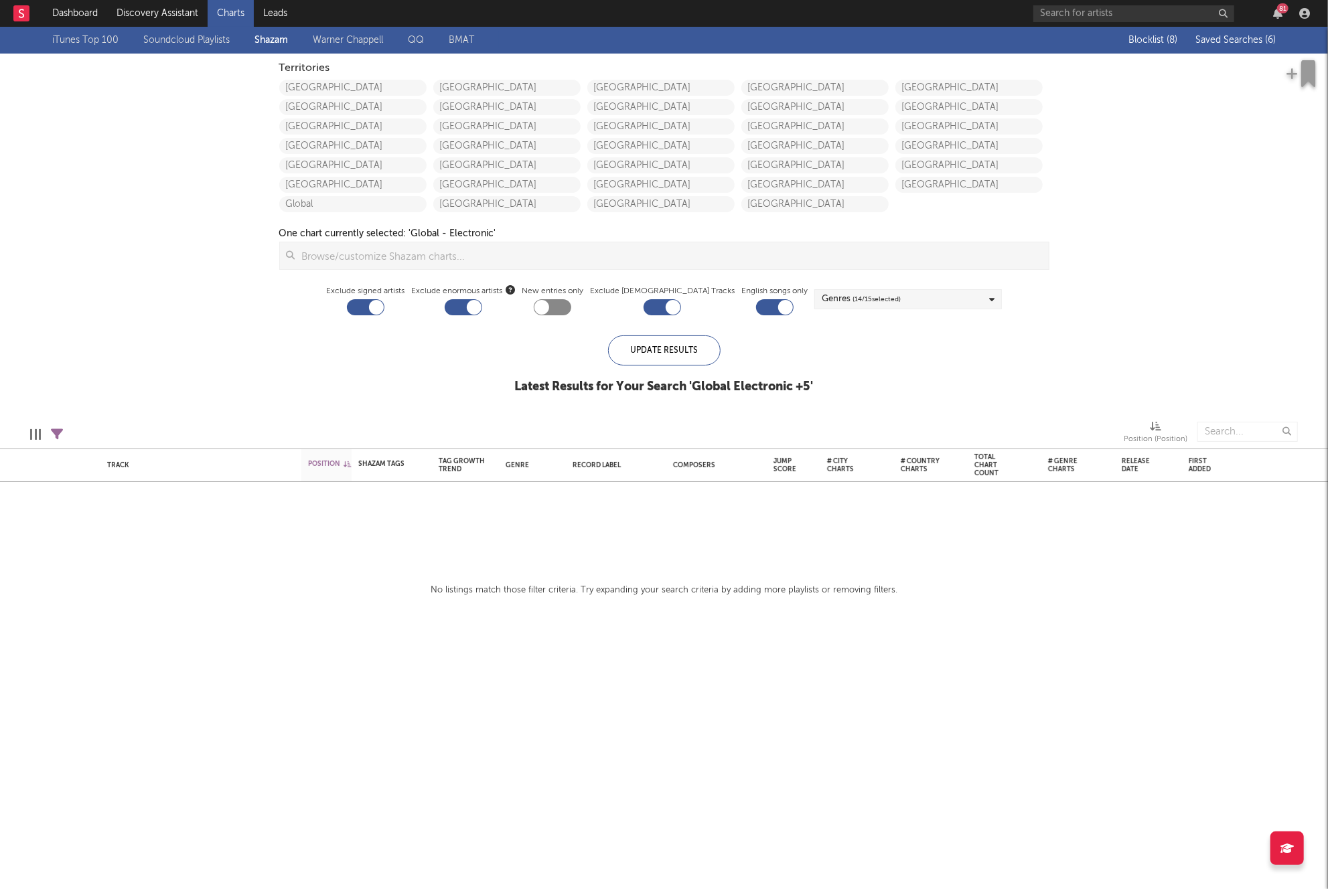
click at [1228, 37] on span "Saved Searches ( 6 )" at bounding box center [1235, 39] width 80 height 9
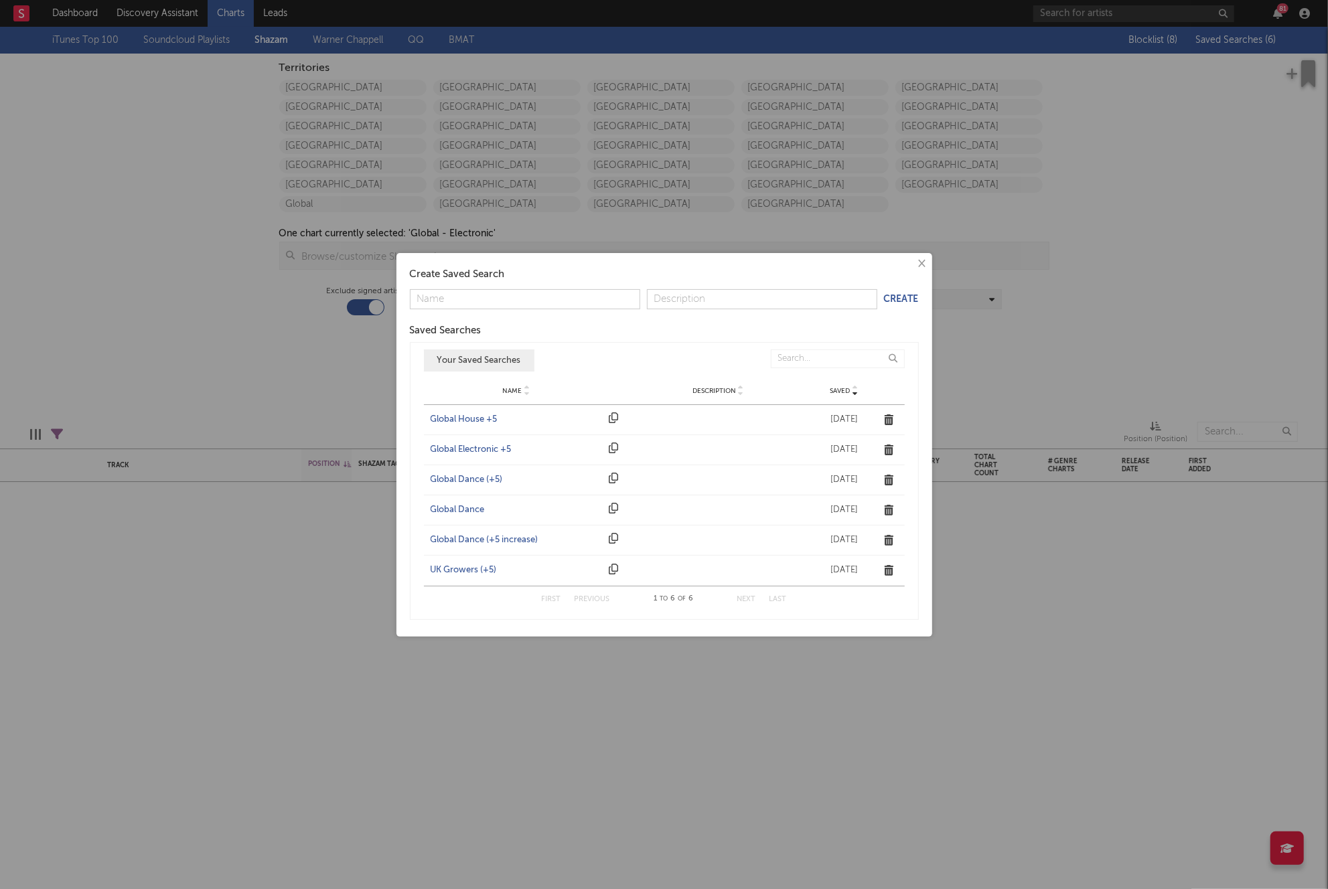
drag, startPoint x: 463, startPoint y: 420, endPoint x: 208, endPoint y: 346, distance: 266.2
click at [463, 421] on div "Global House +5" at bounding box center [517, 419] width 172 height 13
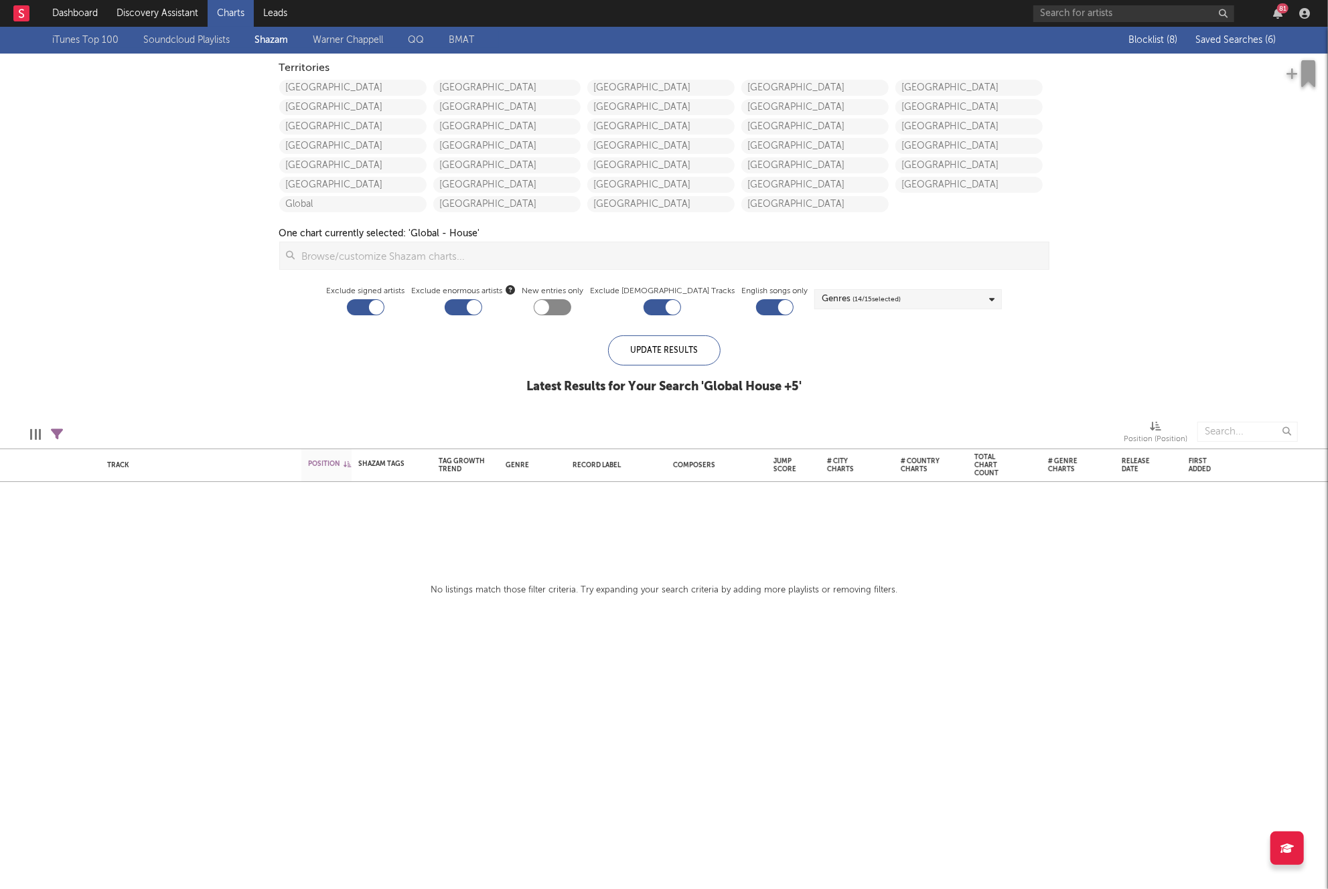
click at [164, 327] on div "iTunes Top 100 Soundcloud Playlists Shazam Warner Chappell QQ BMAT Blocklist ( …" at bounding box center [664, 218] width 1328 height 382
